Goal: Find specific page/section: Locate a particular part of the current website

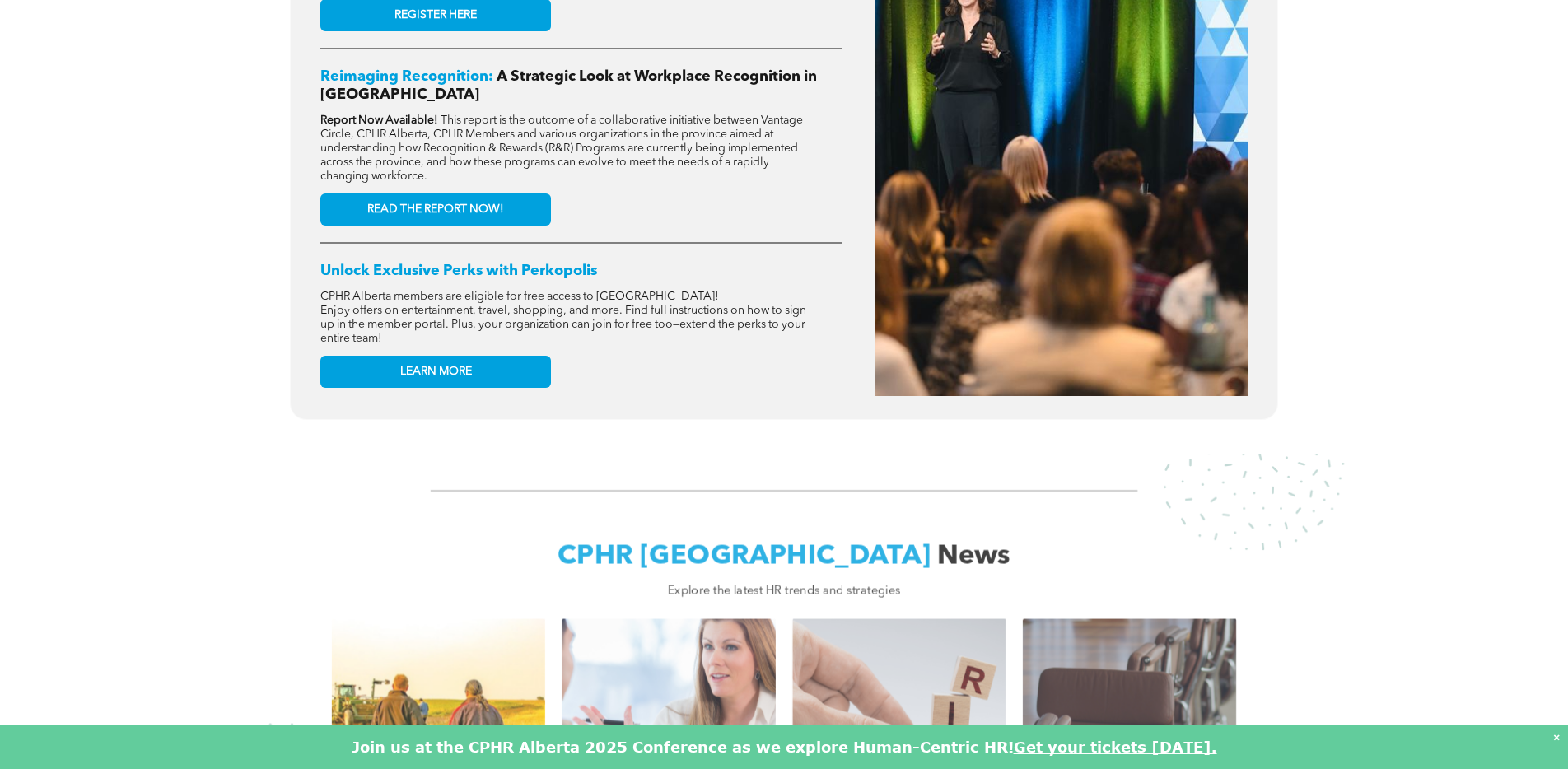
scroll to position [316, 0]
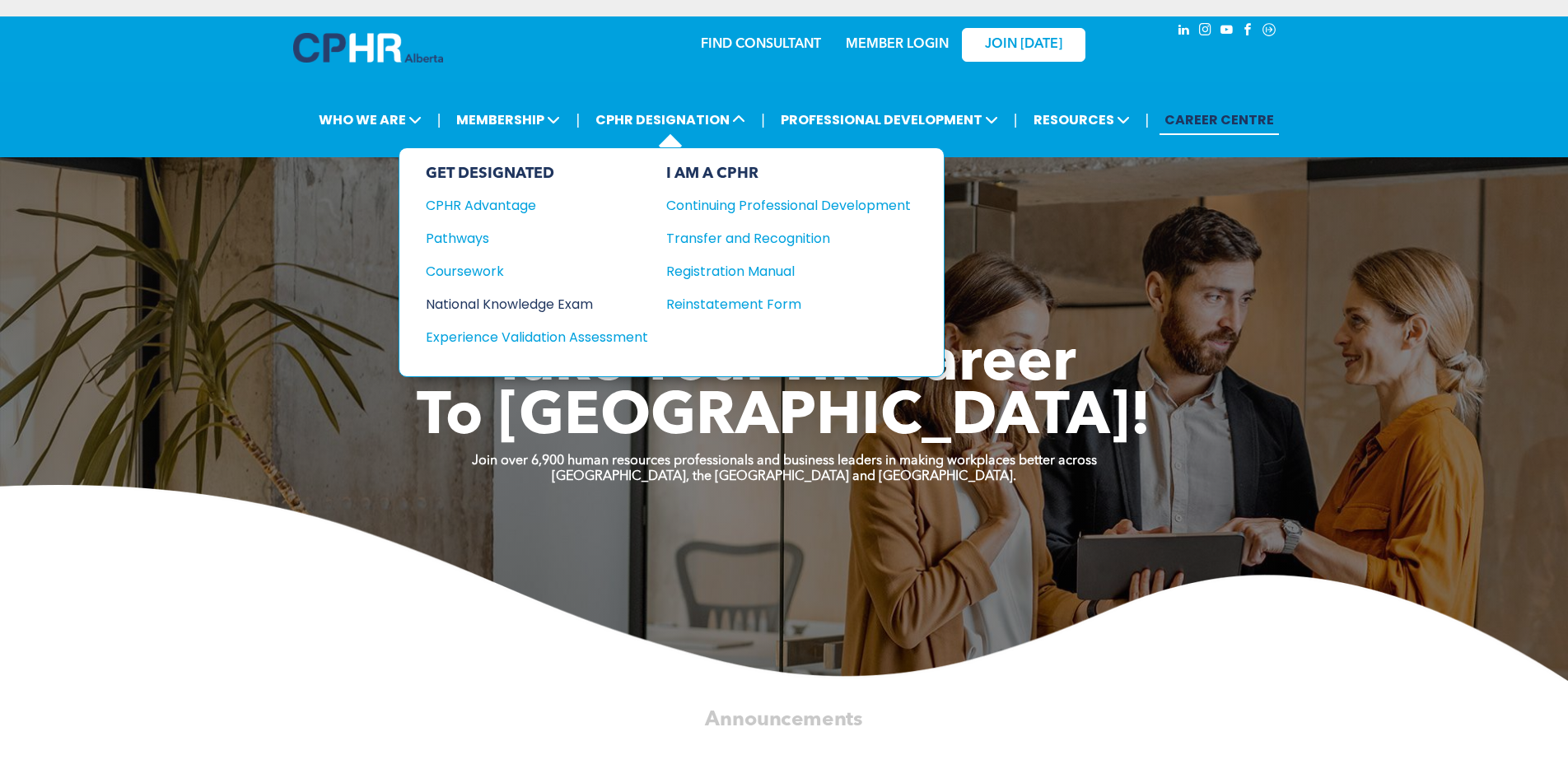
click at [544, 300] on div "National Knowledge Exam" at bounding box center [525, 304] width 200 height 21
